Goal: Find specific page/section: Find specific page/section

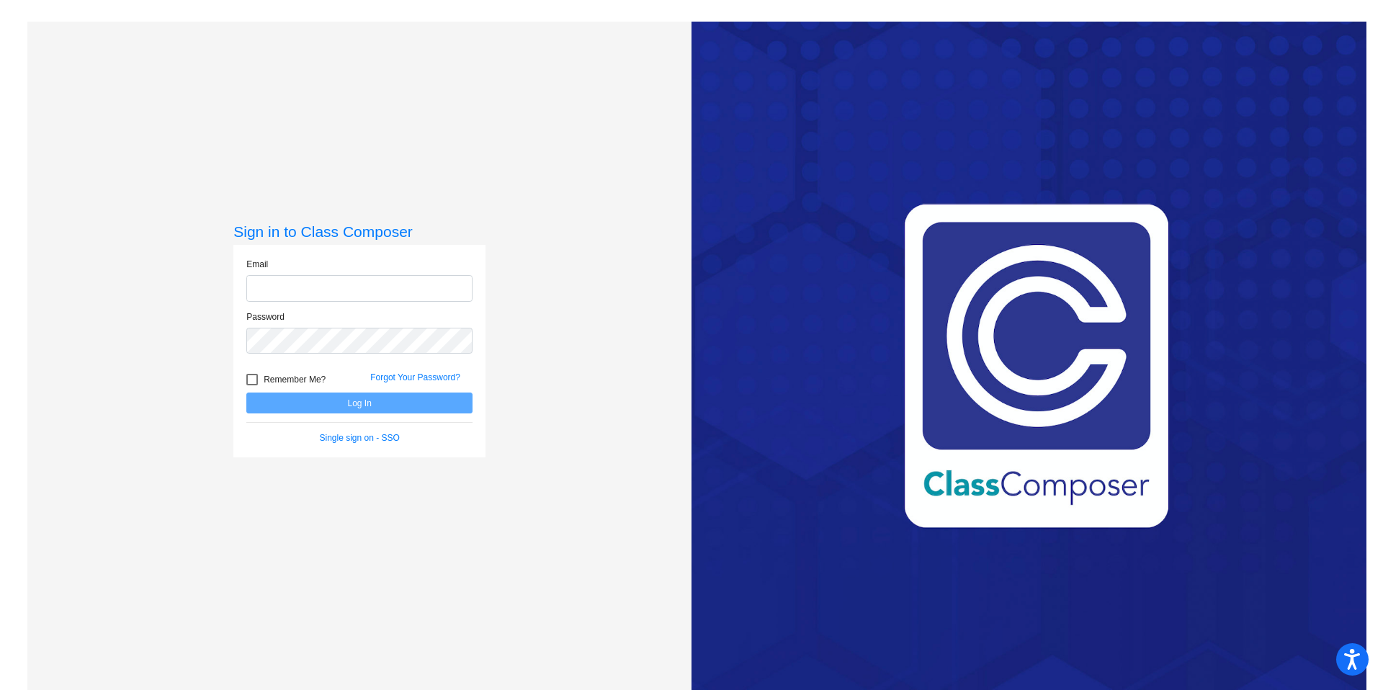
type input "[EMAIL_ADDRESS][DOMAIN_NAME]"
click at [366, 402] on button "Log In" at bounding box center [359, 403] width 226 height 21
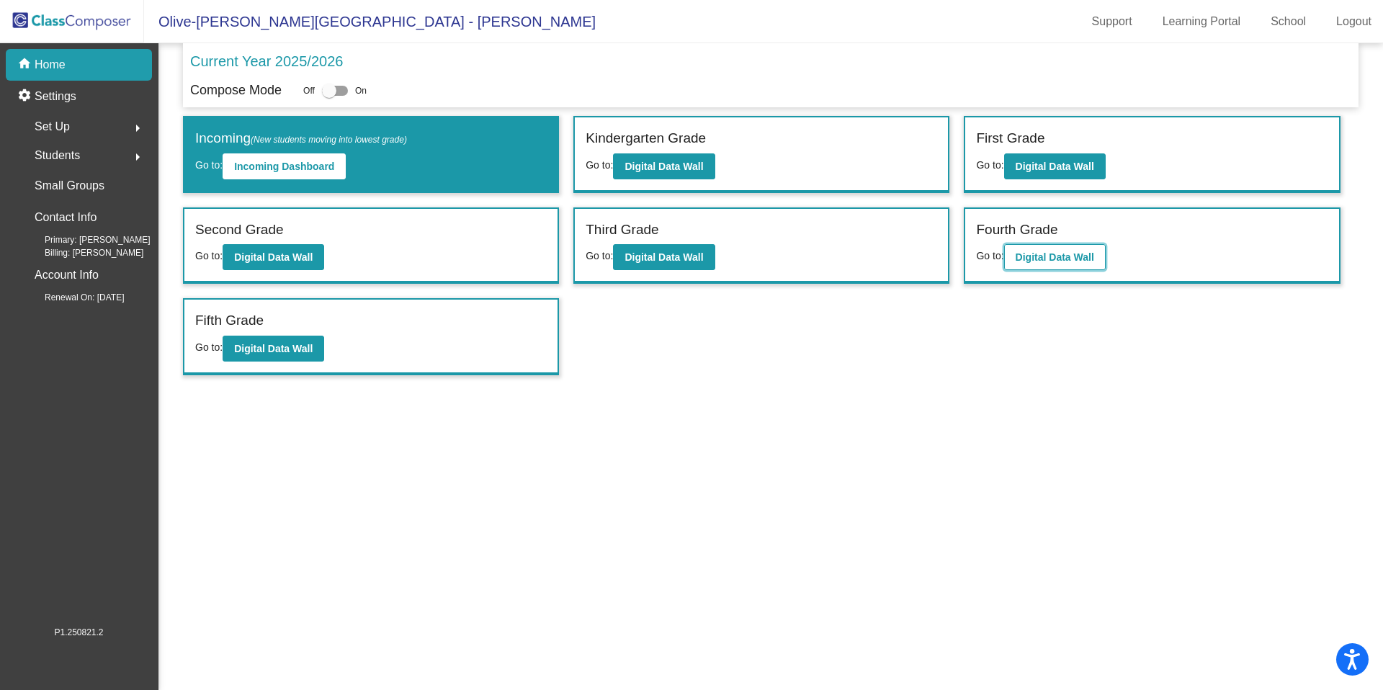
click at [1079, 266] on button "Digital Data Wall" at bounding box center [1055, 257] width 102 height 26
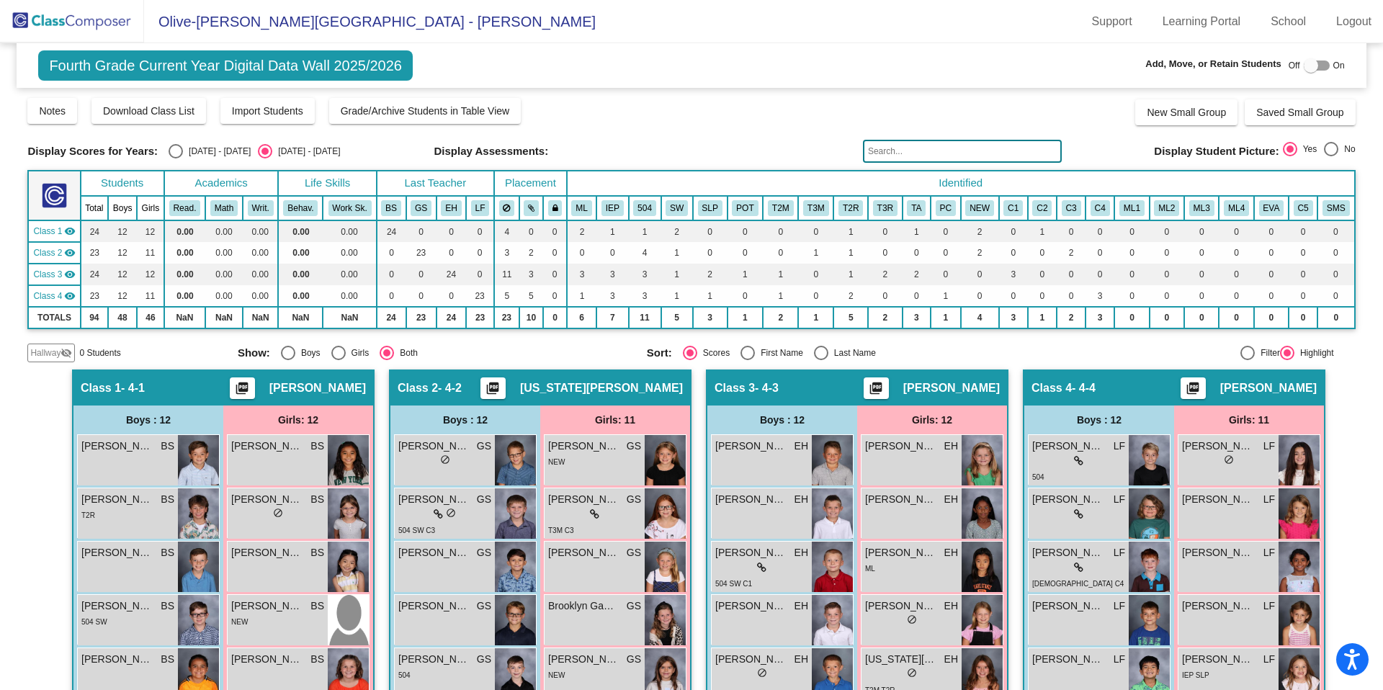
click at [75, 26] on img at bounding box center [72, 21] width 144 height 43
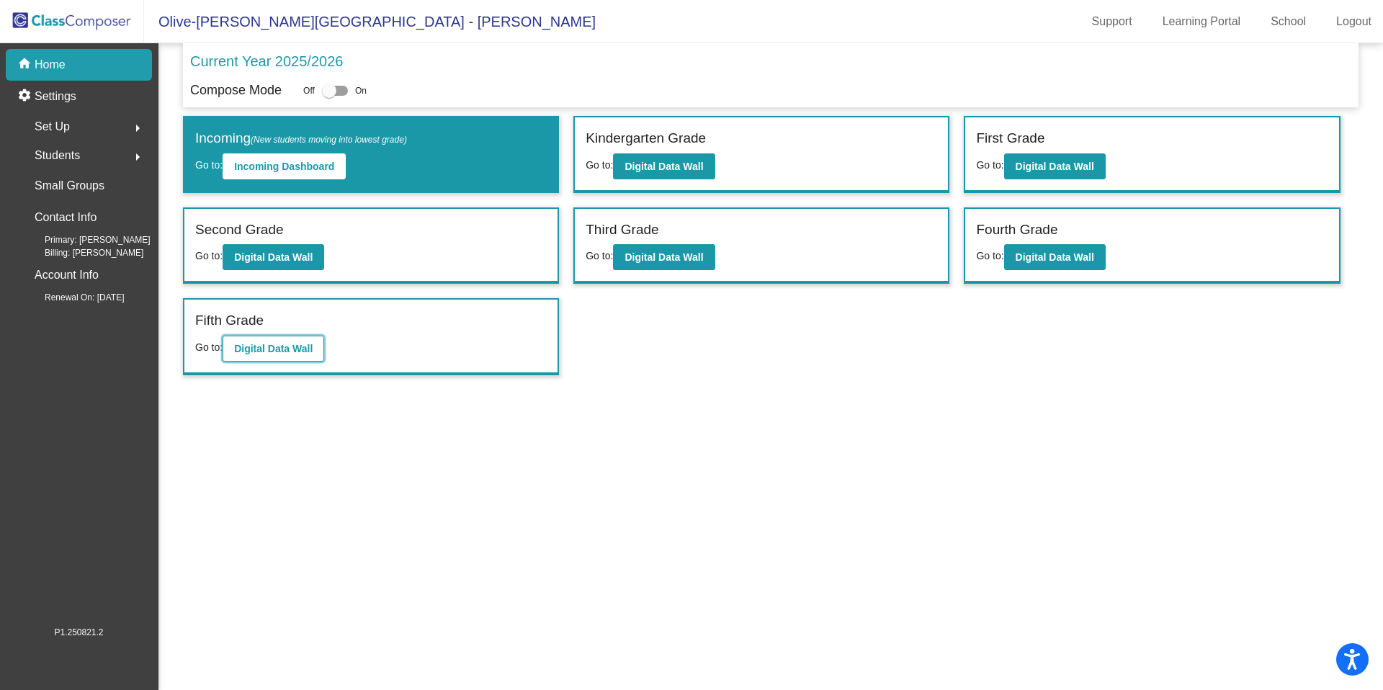
click at [295, 346] on b "Digital Data Wall" at bounding box center [273, 349] width 79 height 12
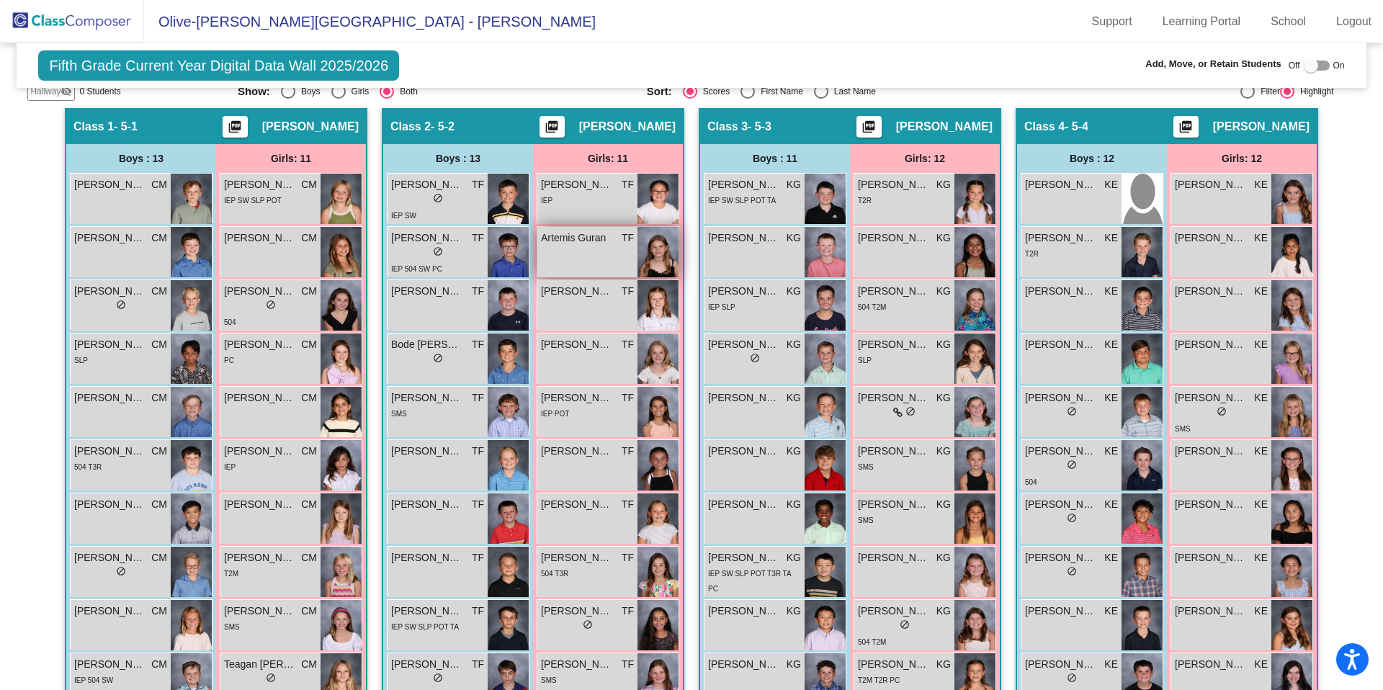
scroll to position [284, 0]
